Goal: Task Accomplishment & Management: Manage account settings

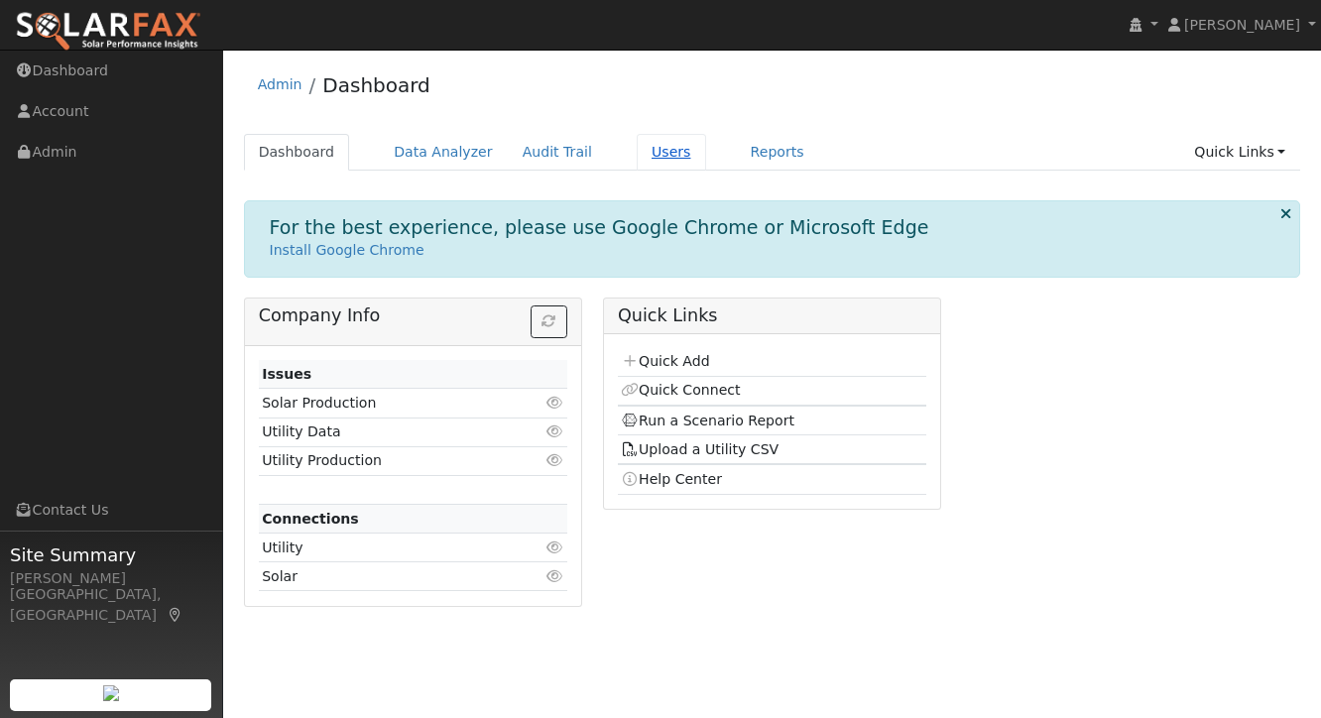
click at [657, 151] on link "Users" at bounding box center [671, 152] width 69 height 37
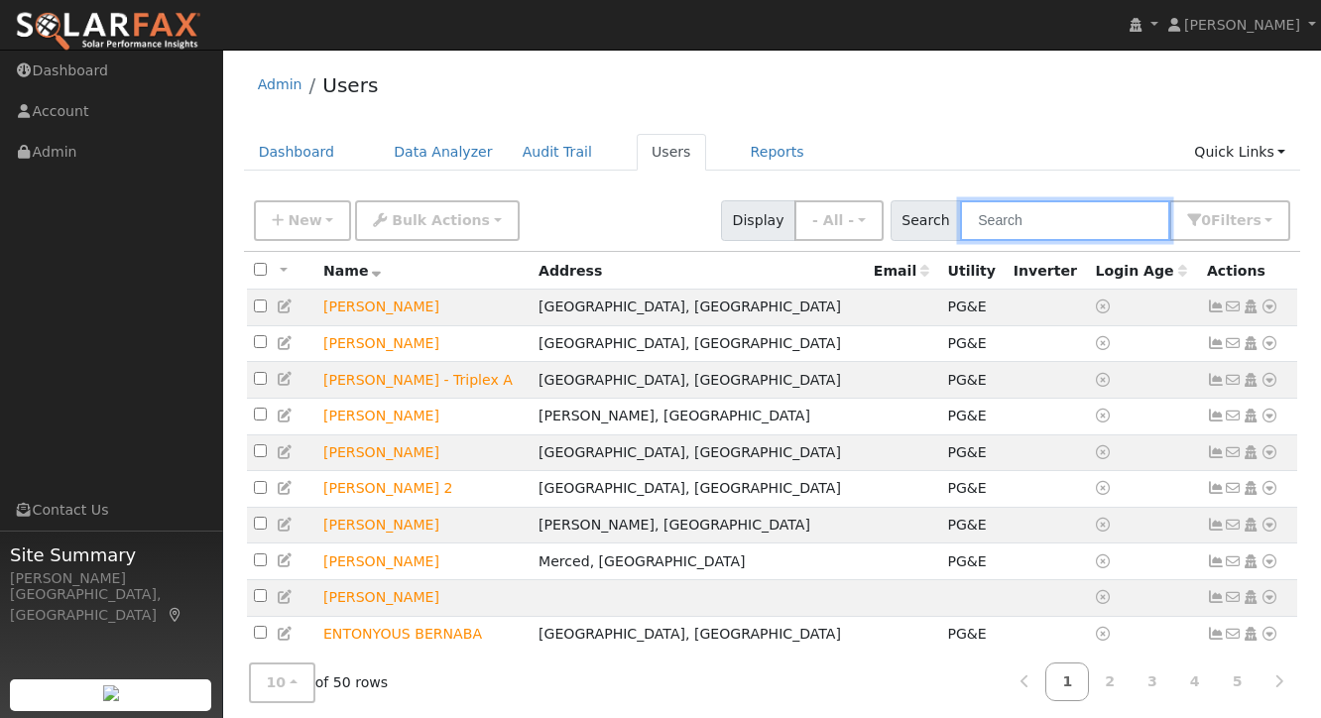
click at [1080, 224] on input "text" at bounding box center [1065, 220] width 210 height 41
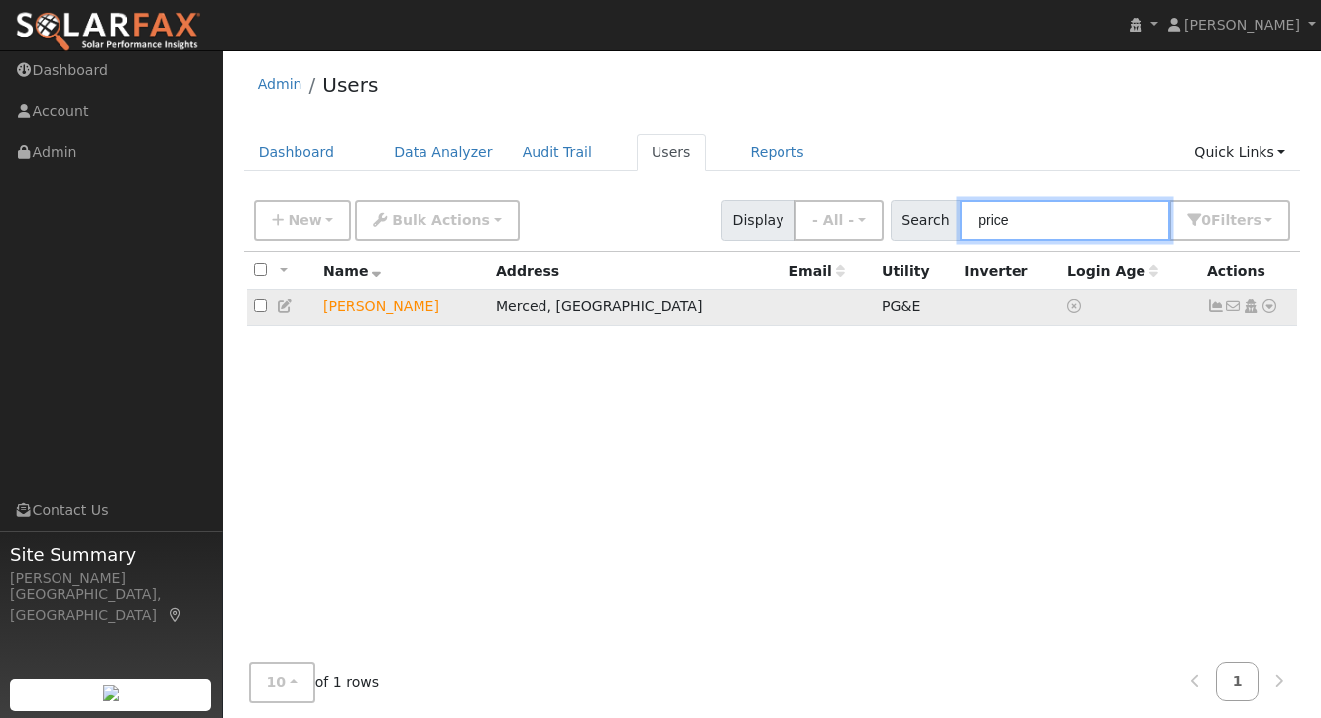
type input "price"
click at [1217, 305] on icon at bounding box center [1216, 306] width 18 height 14
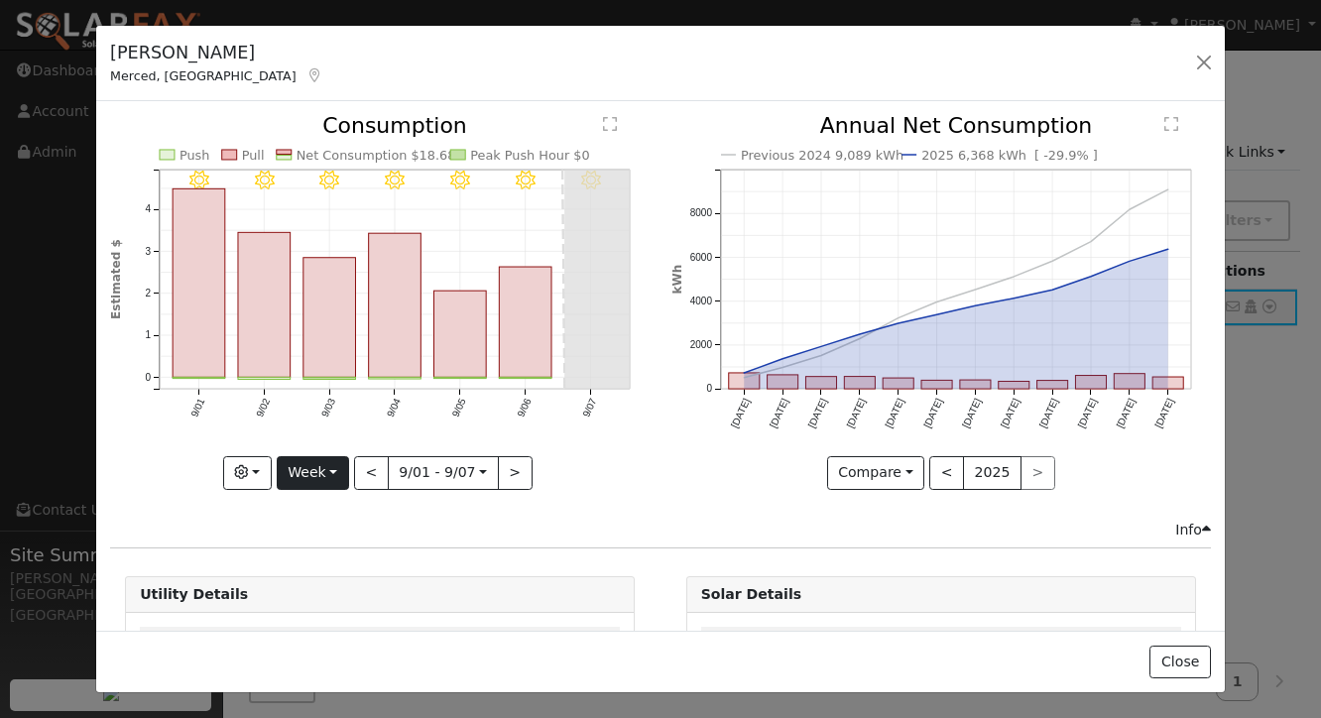
click at [317, 471] on button "Week" at bounding box center [313, 473] width 72 height 34
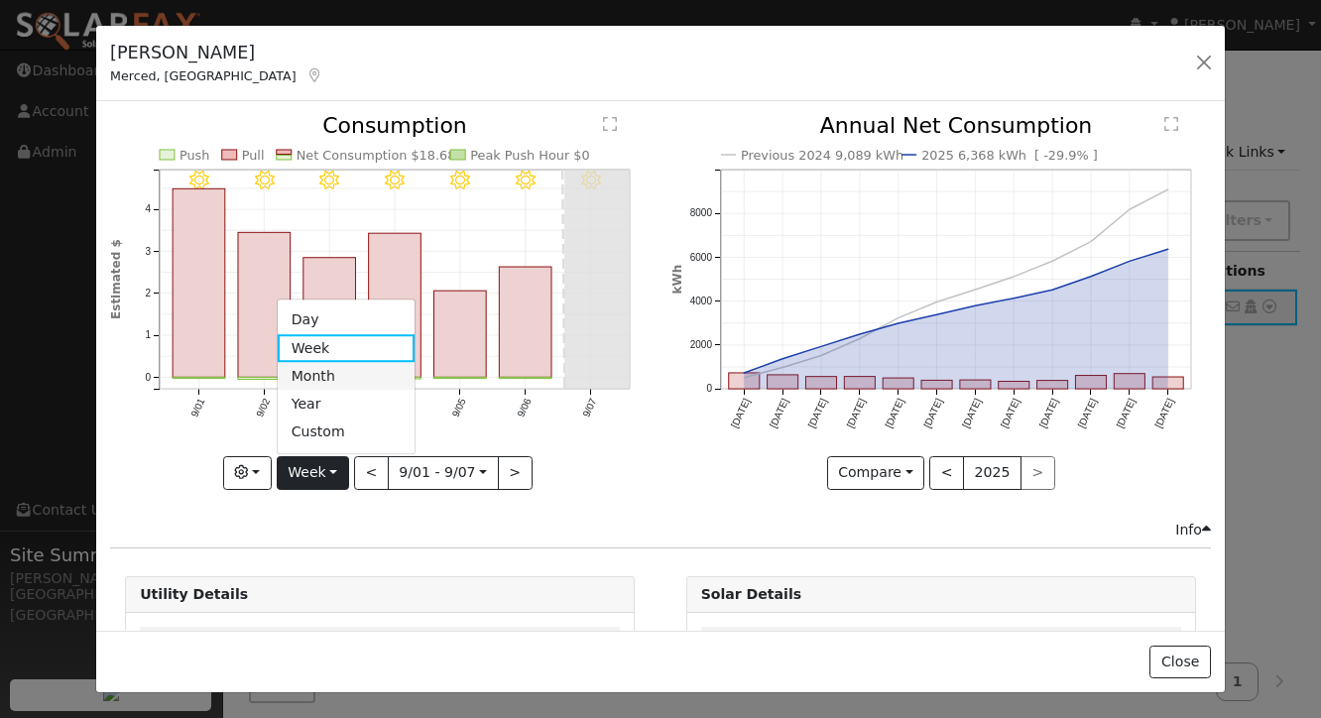
click at [327, 380] on link "Month" at bounding box center [347, 376] width 138 height 28
type input "[DATE]"
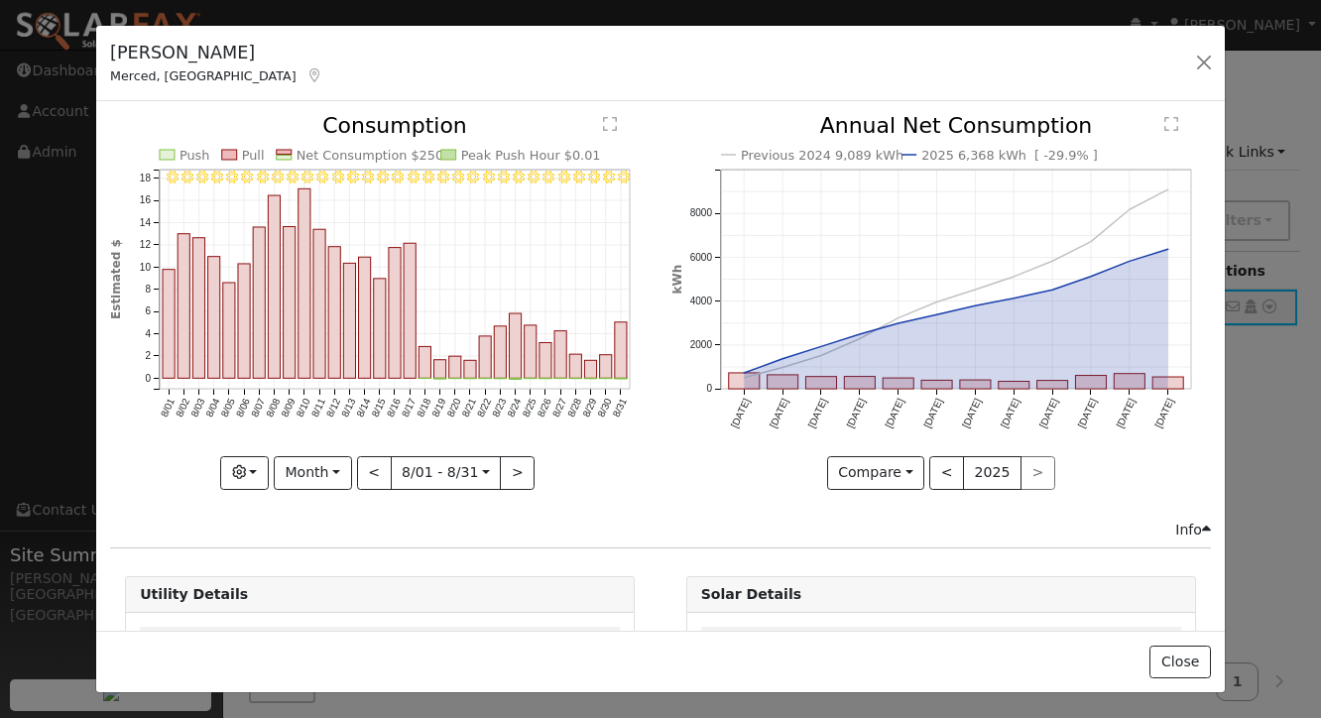
click at [663, 125] on div "Previous 2024 9,089 kWh 2025 6,368 kWh [ -29.9% ] [DATE] Oct '[DATE] Dec '[DATE…" at bounding box center [940, 317] width 560 height 404
click at [655, 124] on div "8/31 - Clear 8/30 - Clear 8/29 - Clear 8/28 - Clear 8/27 - Clear 8/26 - Clear 8…" at bounding box center [380, 317] width 560 height 404
click at [855, 59] on div "[PERSON_NAME] Merced, [GEOGRAPHIC_DATA] Default Account Default Account [STREET…" at bounding box center [660, 64] width 1128 height 76
